Goal: Task Accomplishment & Management: Use online tool/utility

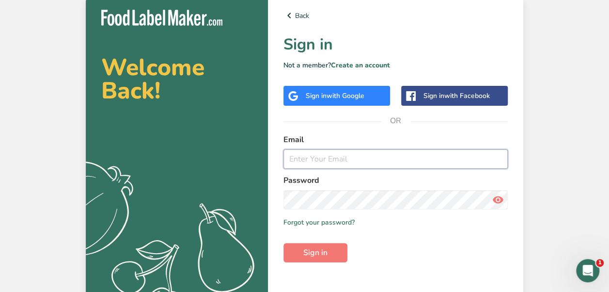
click at [314, 156] on input "email" at bounding box center [395, 158] width 224 height 19
type input "[EMAIL_ADDRESS][DOMAIN_NAME]"
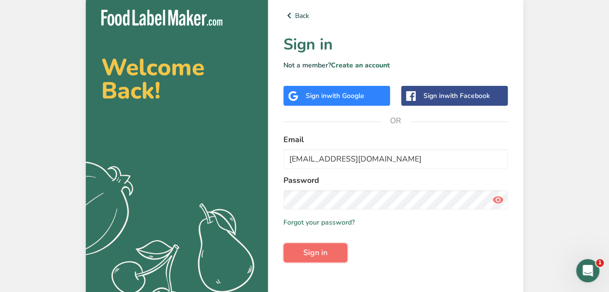
click at [328, 250] on button "Sign in" at bounding box center [315, 252] width 64 height 19
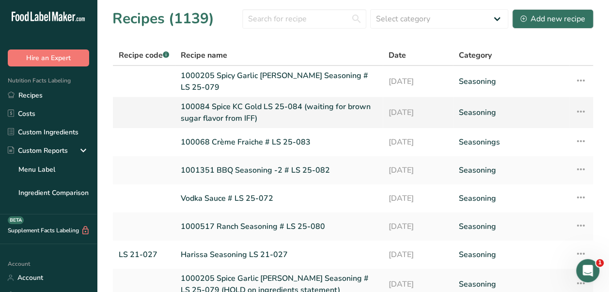
click at [333, 107] on link "100084 Spice KC Gold LS 25-084 (waiting for brown sugar flavor from IFF)" at bounding box center [279, 112] width 196 height 23
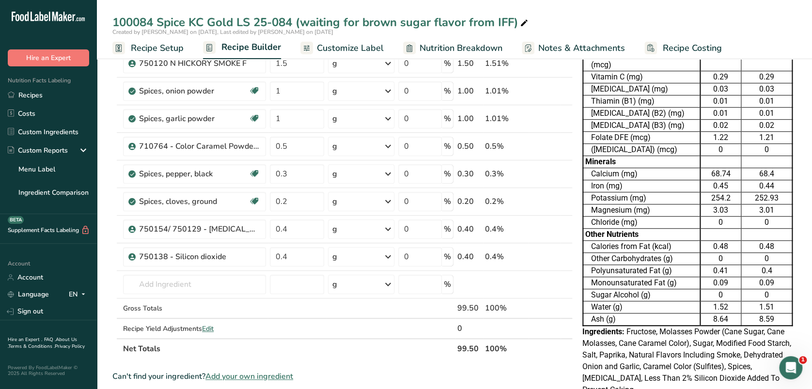
scroll to position [243, 0]
